Goal: Book appointment/travel/reservation

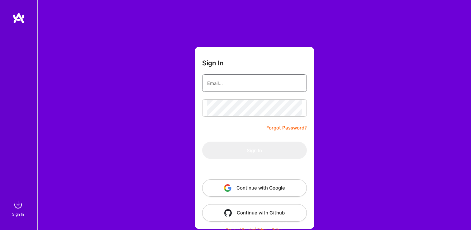
click at [240, 83] on input "email" at bounding box center [254, 83] width 95 height 16
click at [0, 230] on com-1password-button at bounding box center [0, 231] width 0 height 0
click at [277, 90] on input "email" at bounding box center [254, 83] width 95 height 16
click at [265, 87] on input "email" at bounding box center [254, 83] width 95 height 16
click at [261, 95] on form "Sign In Forgot Password? Sign In Continue with Google Continue with Github" at bounding box center [255, 138] width 120 height 183
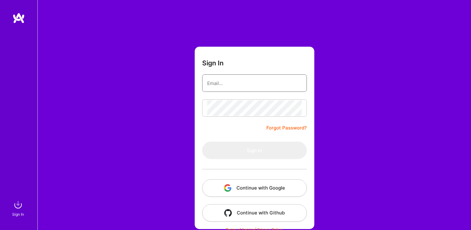
click at [261, 90] on input "email" at bounding box center [254, 83] width 95 height 16
type input "onat.benli@gmail.com"
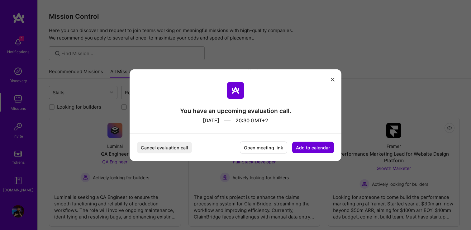
click at [170, 148] on button "Cancel evaluation call" at bounding box center [164, 148] width 55 height 12
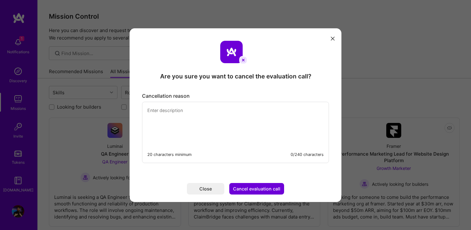
click at [212, 135] on textarea "modal" at bounding box center [235, 123] width 186 height 43
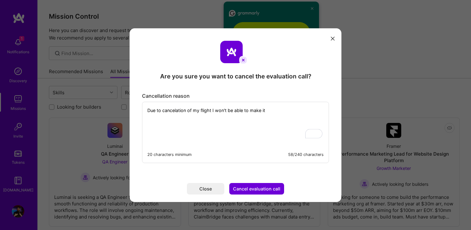
type textarea "Due to cancelation of my flight I won't be able to make it"
click at [260, 193] on button "Cancel evaluation call" at bounding box center [256, 189] width 55 height 12
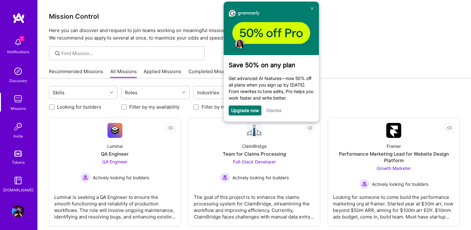
click at [18, 46] on img at bounding box center [18, 42] width 12 height 12
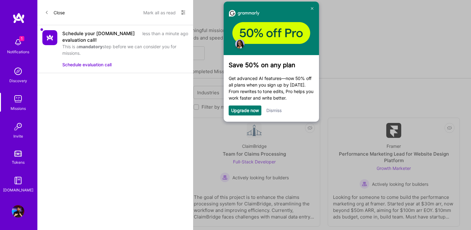
click at [73, 67] on button "Schedule evaluation call" at bounding box center [86, 64] width 49 height 7
click at [278, 110] on link "Dismiss" at bounding box center [273, 110] width 15 height 5
